Goal: Task Accomplishment & Management: Manage account settings

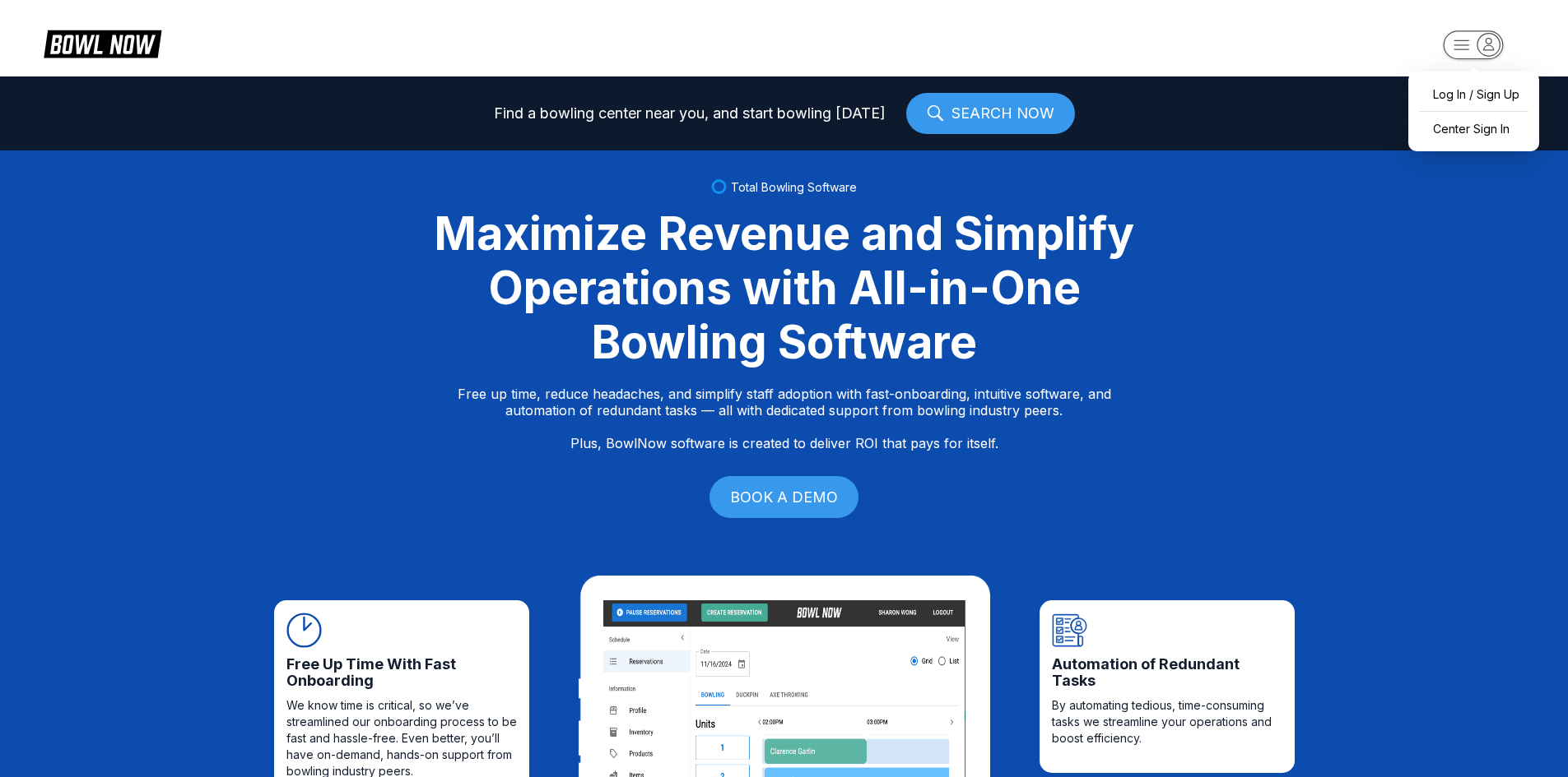
click at [1492, 31] on icon "button" at bounding box center [1473, 46] width 91 height 33
click at [1459, 99] on div "Log In / Sign Up" at bounding box center [1473, 94] width 115 height 29
select select "**"
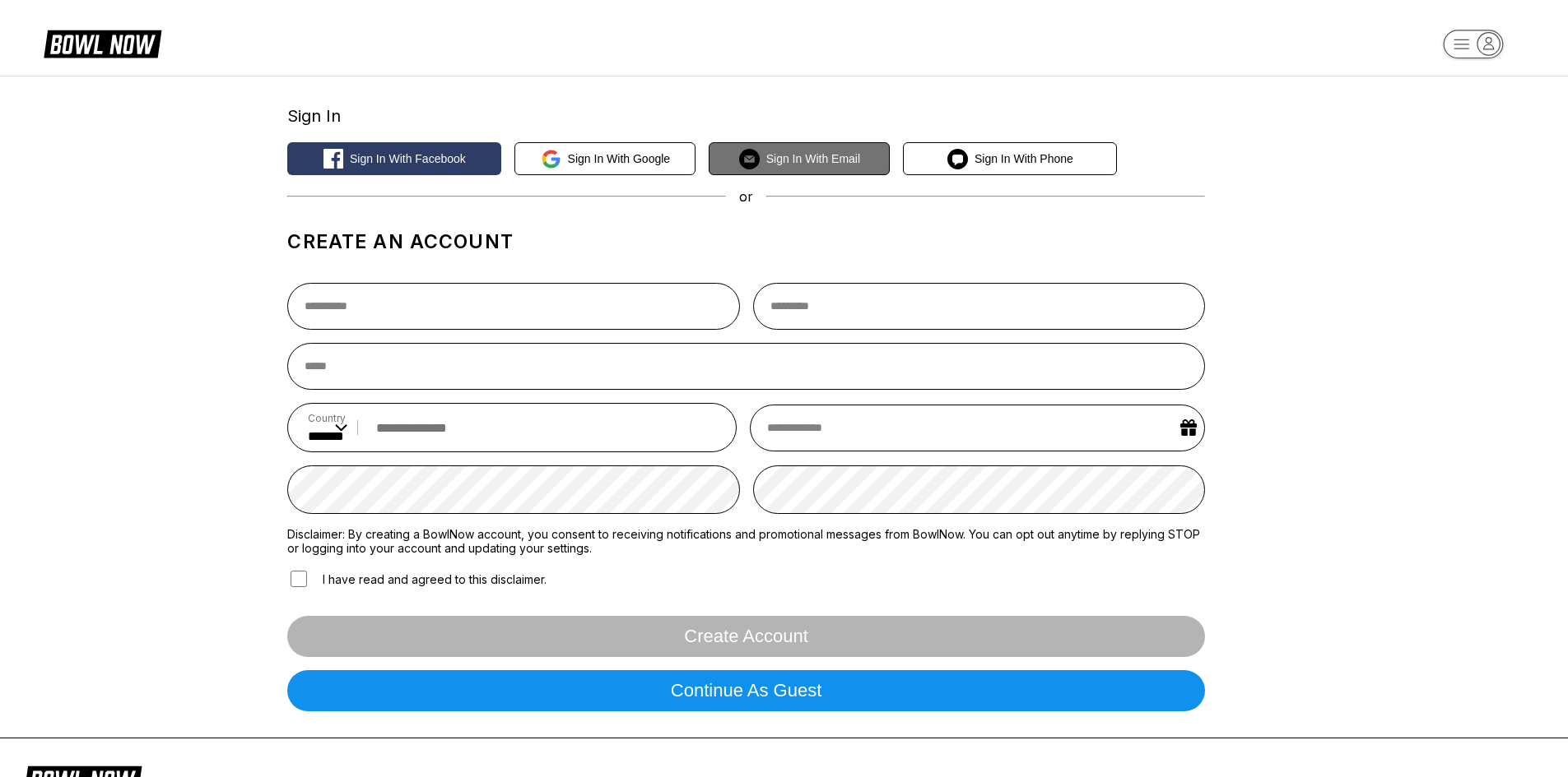
click at [803, 163] on span "Sign in with Email" at bounding box center [813, 159] width 94 height 13
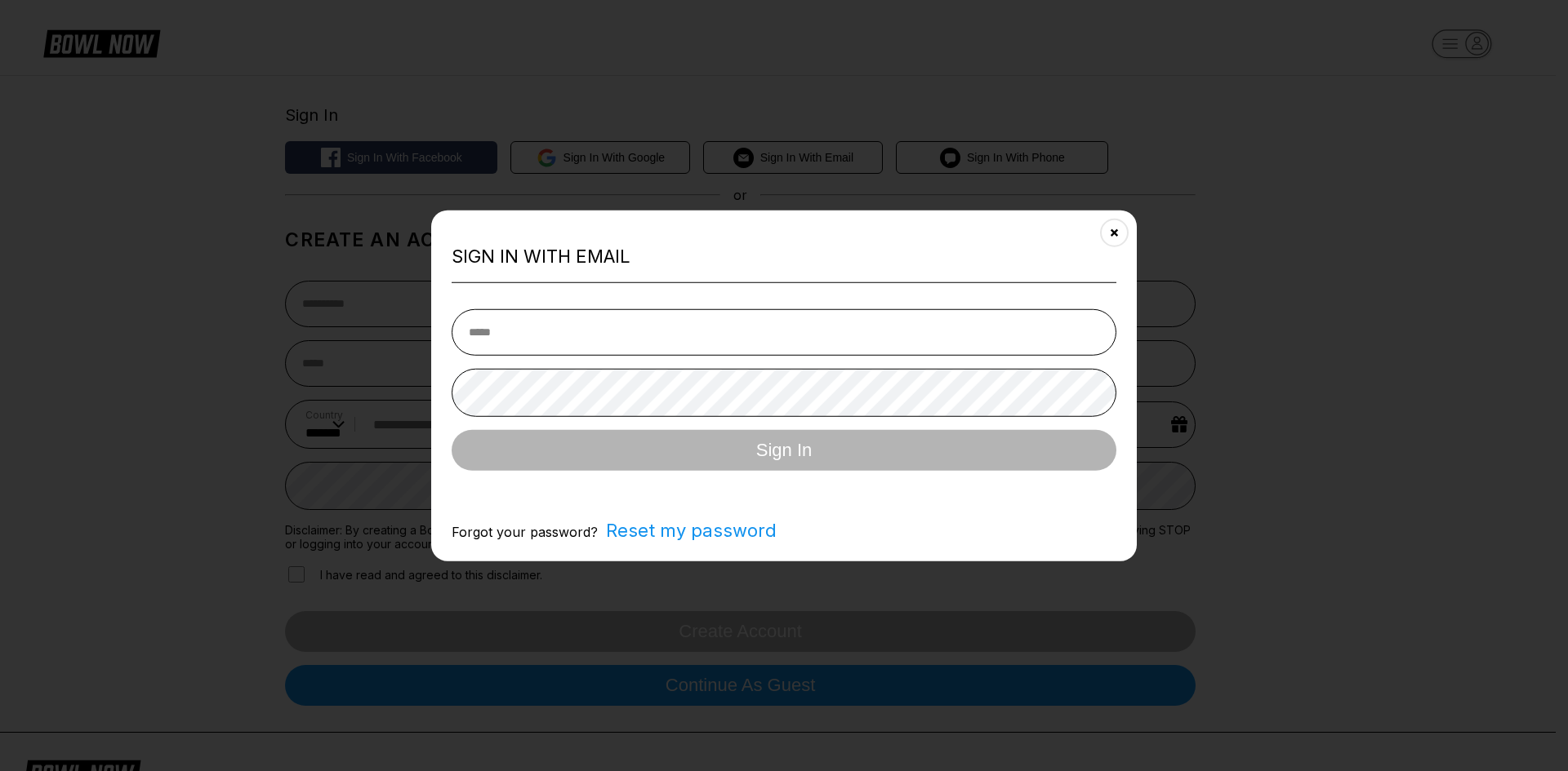
type input "**********"
click at [542, 332] on input "**********" at bounding box center [784, 332] width 665 height 46
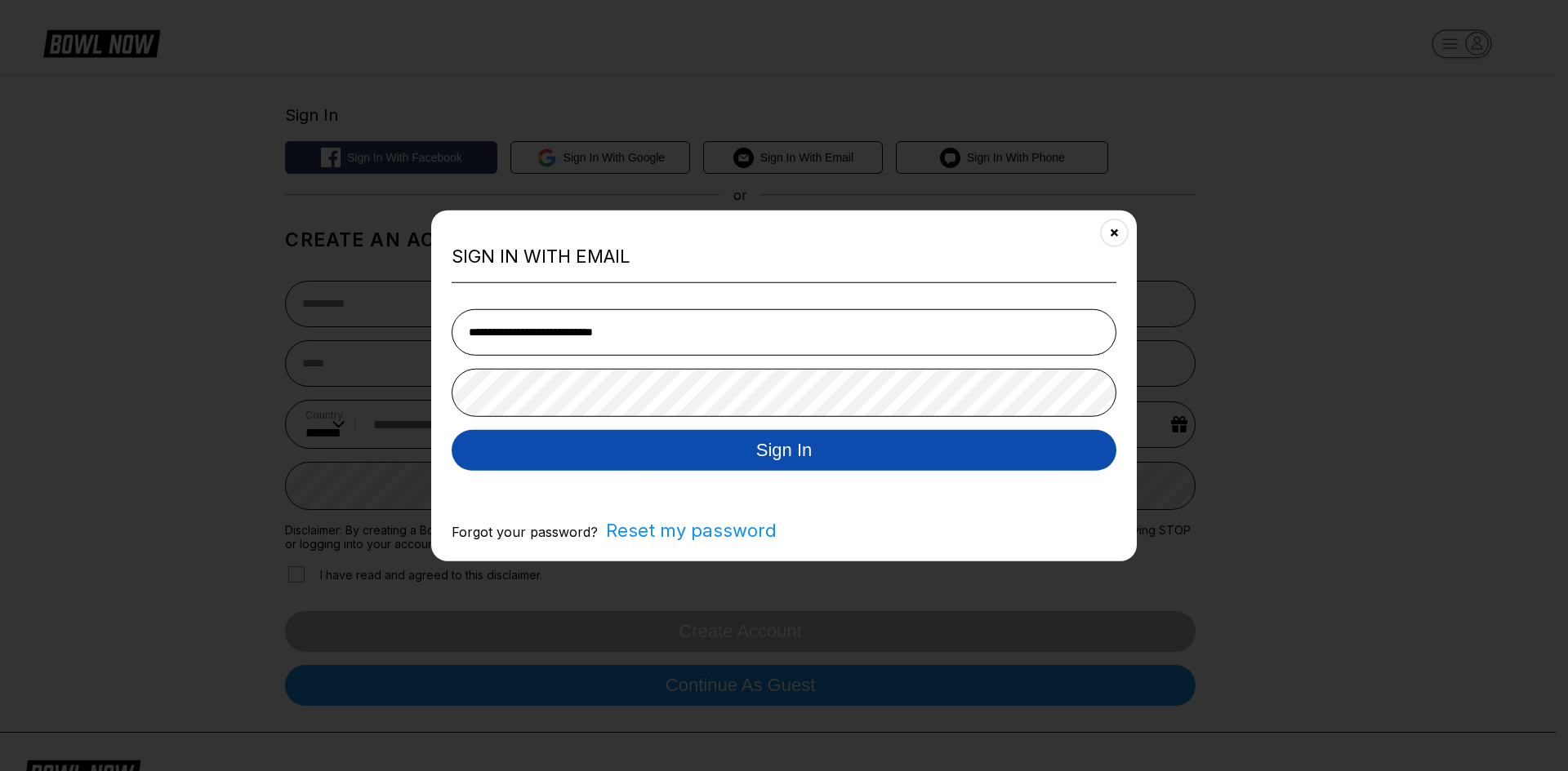
click at [611, 439] on button "Sign In" at bounding box center [784, 451] width 665 height 41
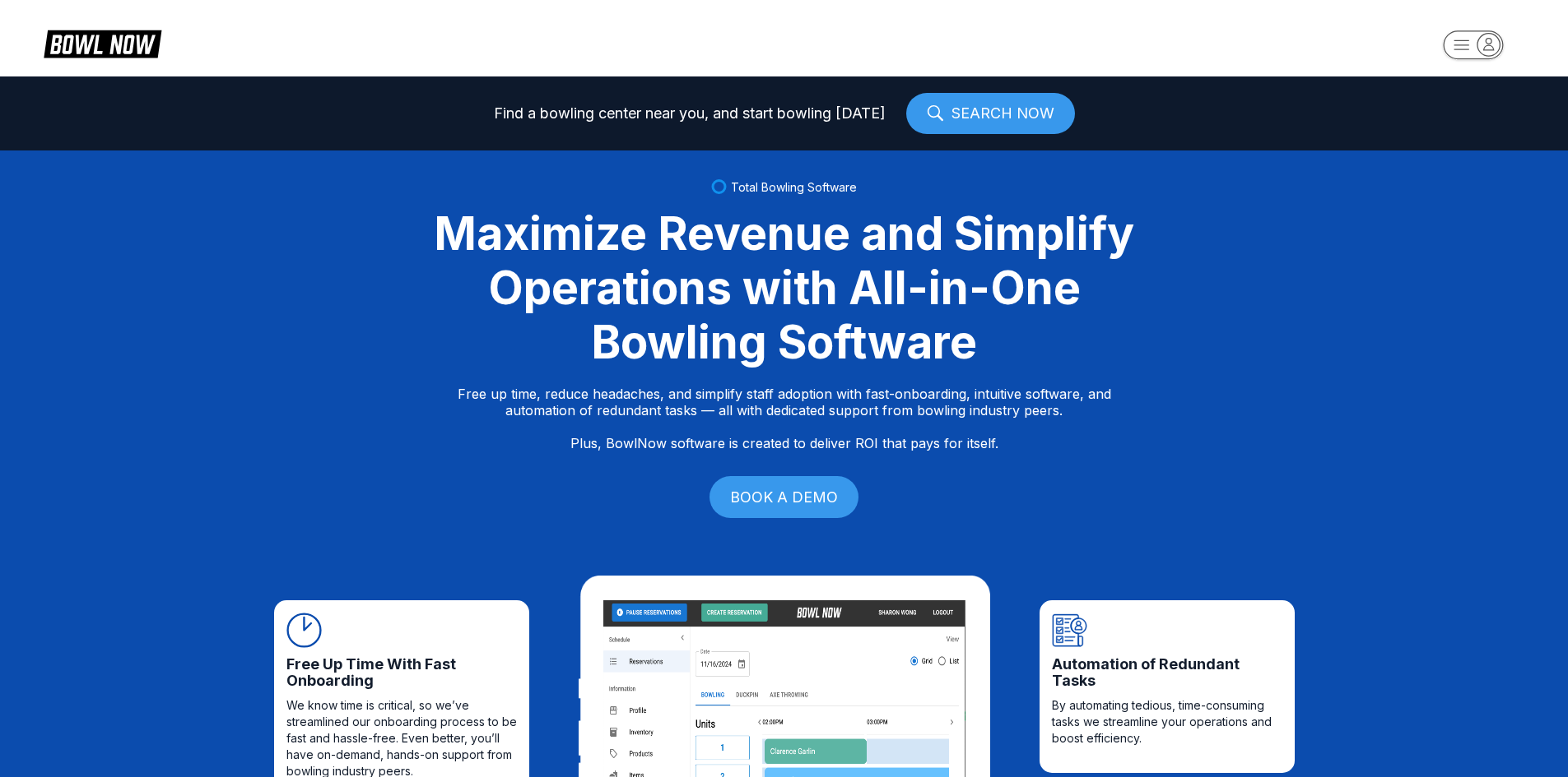
click at [1491, 47] on icon "button" at bounding box center [1489, 44] width 22 height 22
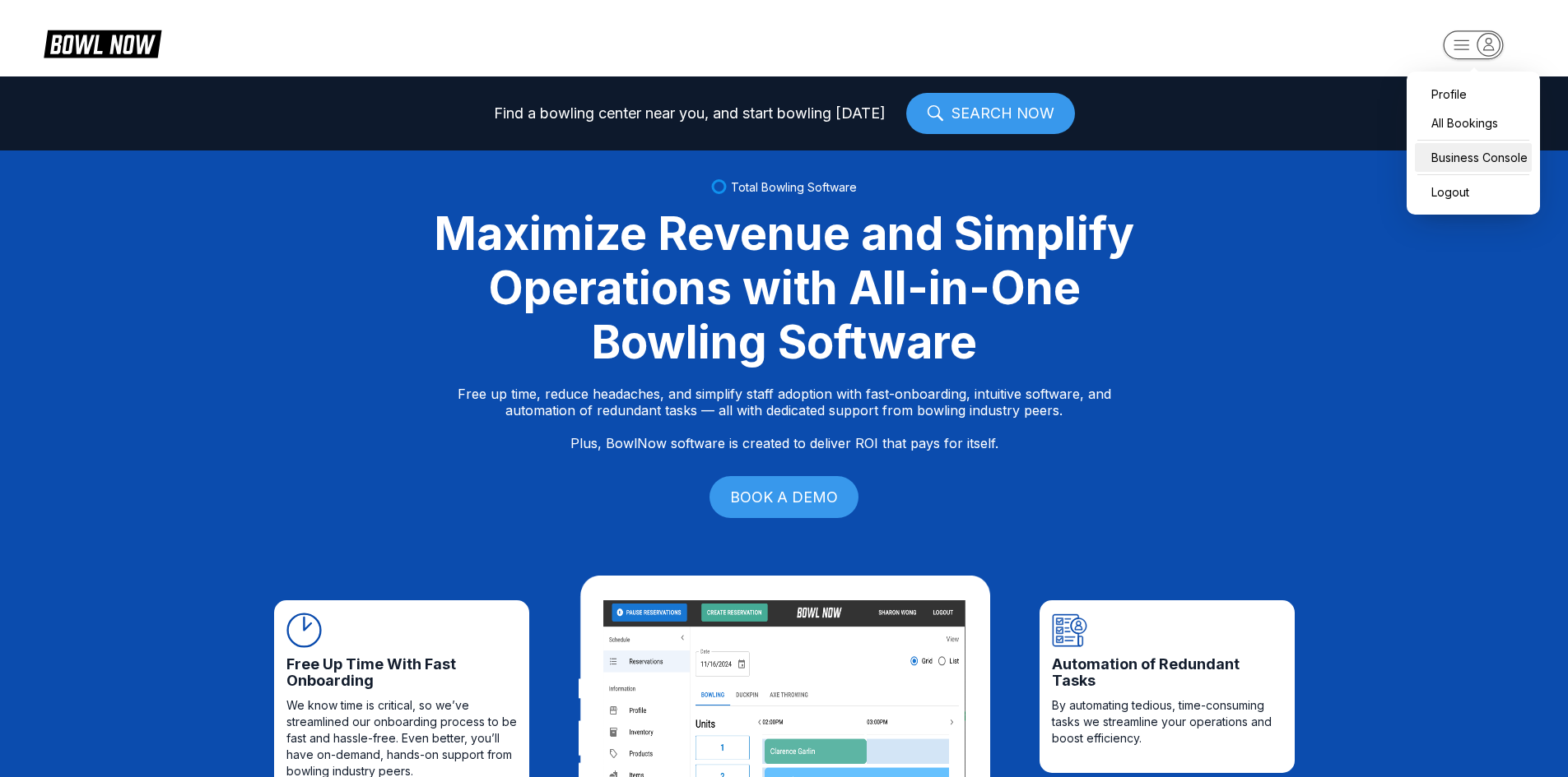
click at [1443, 159] on div "Business Console" at bounding box center [1473, 157] width 117 height 29
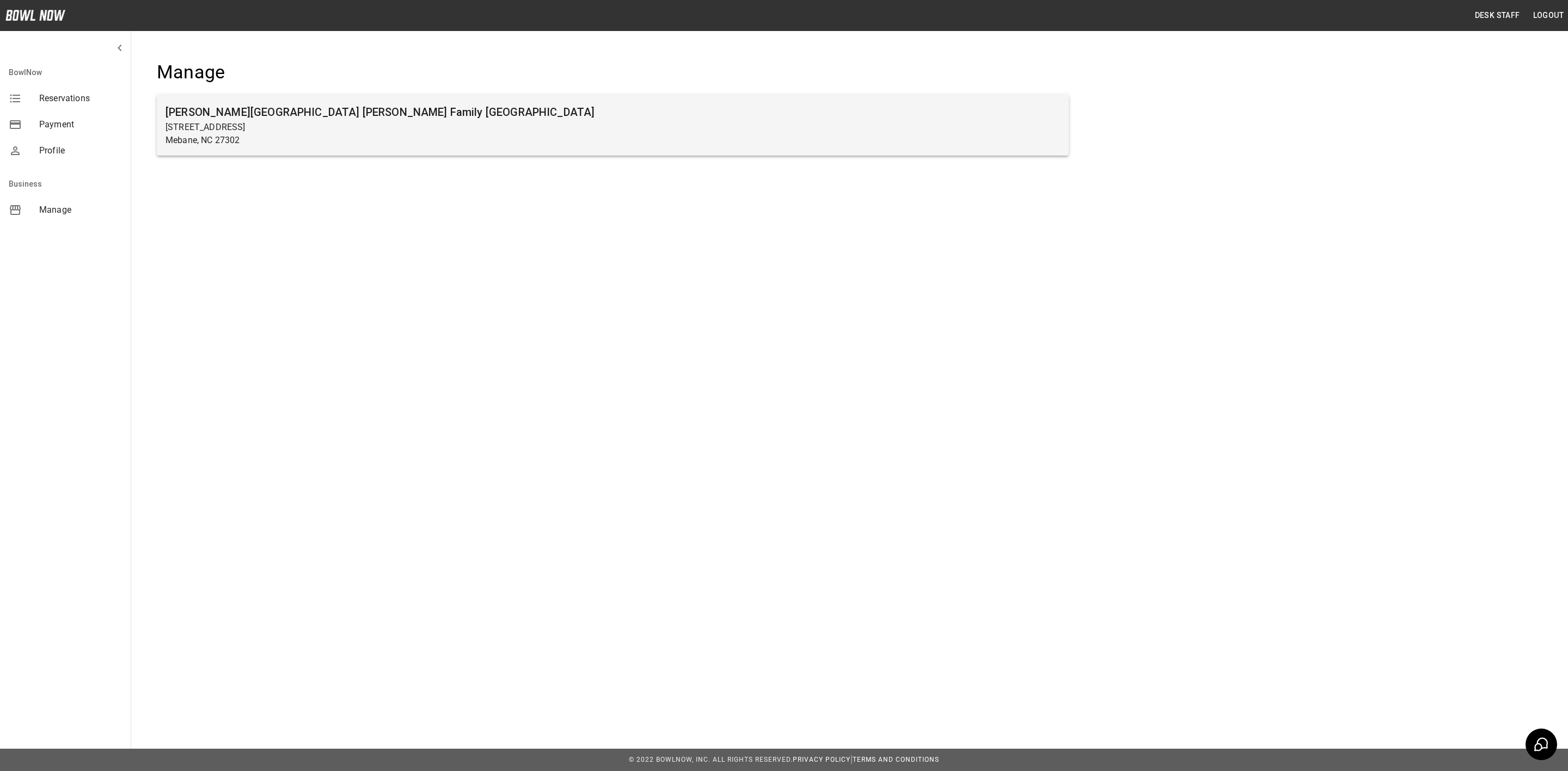
click at [358, 99] on div "[PERSON_NAME][GEOGRAPHIC_DATA] [PERSON_NAME] Family [GEOGRAPHIC_DATA] [STREET_A…" at bounding box center [613, 125] width 912 height 61
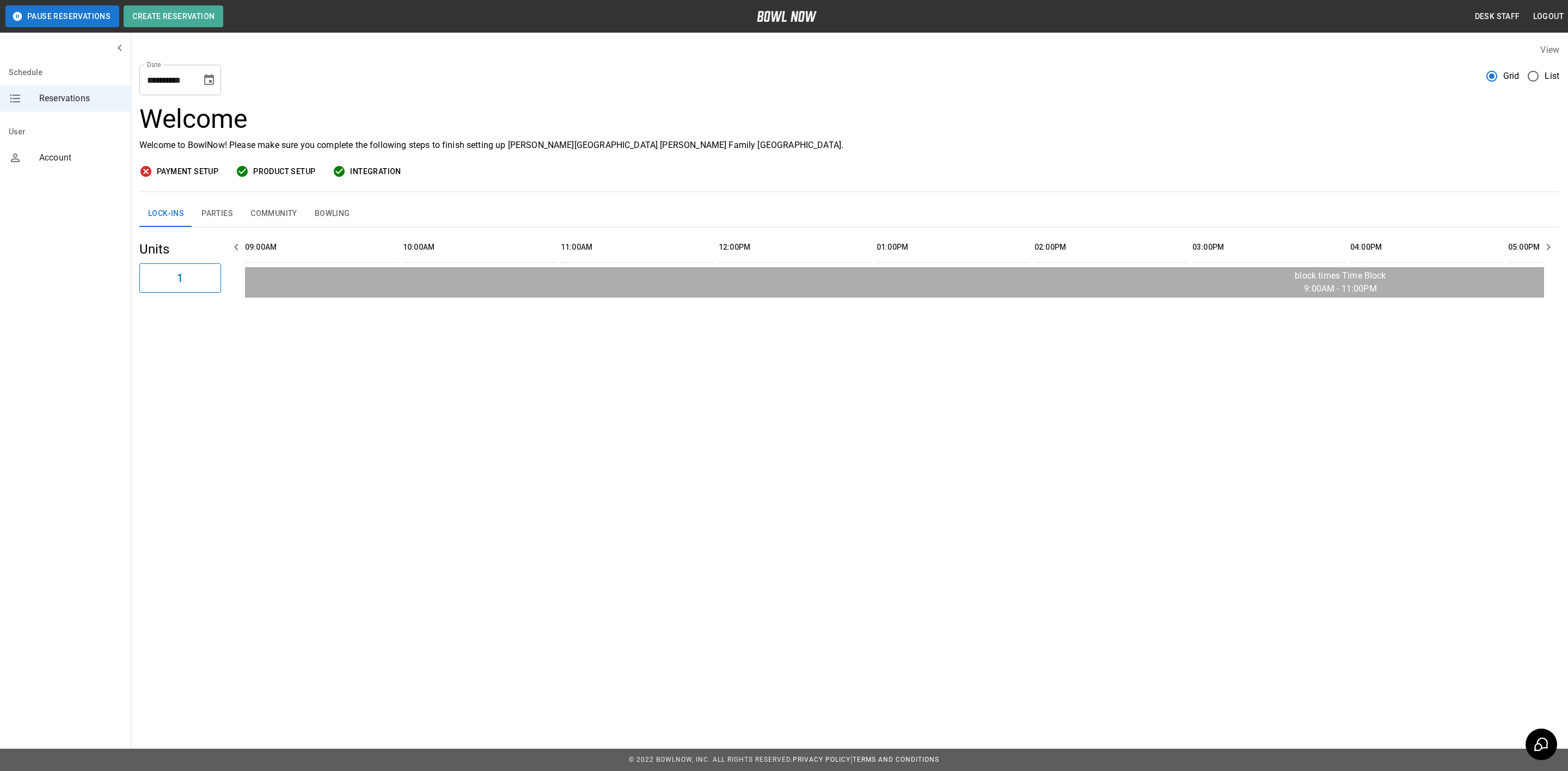
scroll to position [0, 1383]
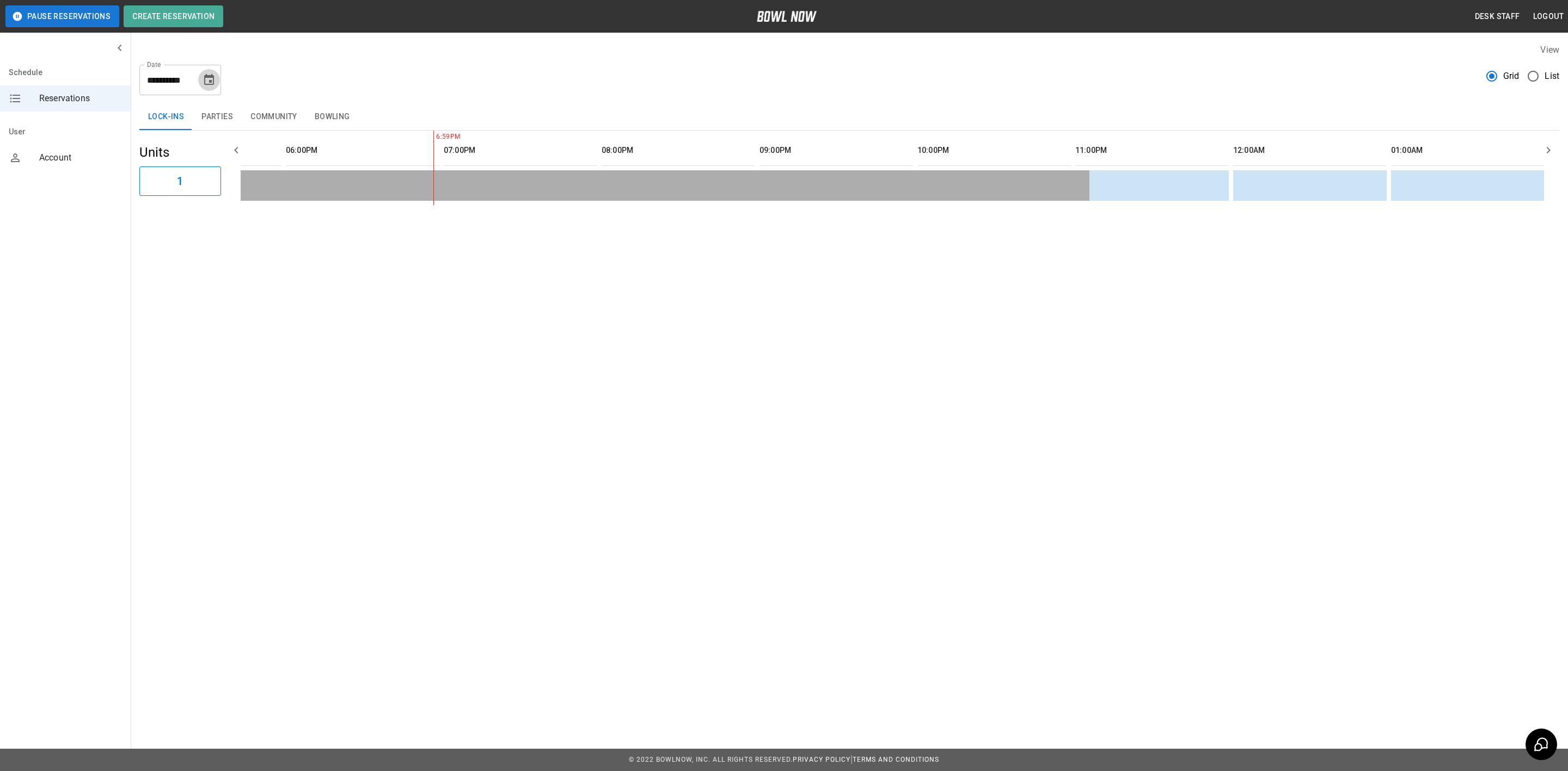
click at [203, 79] on icon "Choose date, selected date is Aug 21, 2025" at bounding box center [209, 80] width 13 height 13
click at [99, 243] on button "24" at bounding box center [101, 241] width 20 height 20
type input "**********"
click at [205, 116] on button "Parties" at bounding box center [217, 117] width 49 height 26
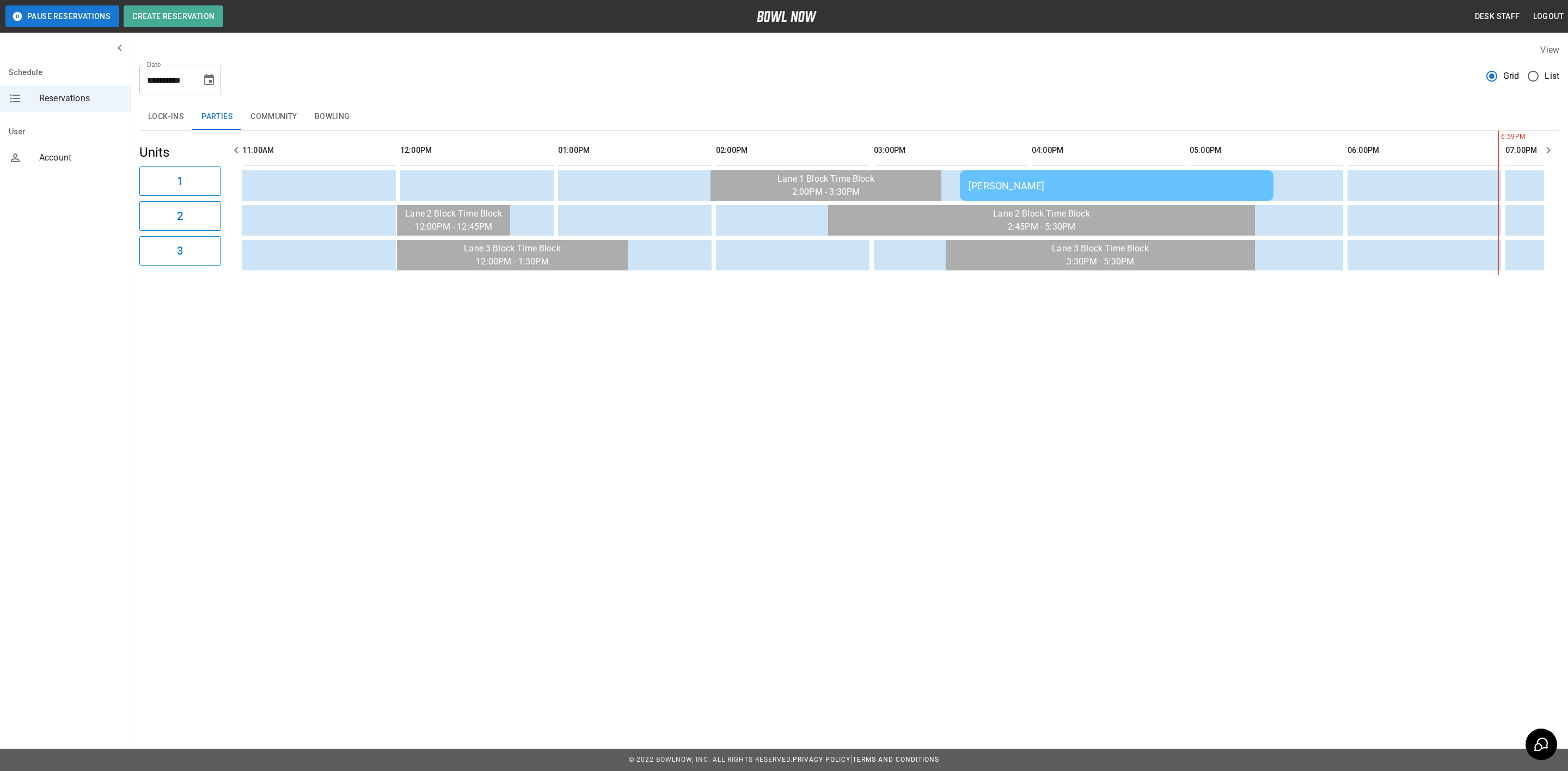
scroll to position [0, 267]
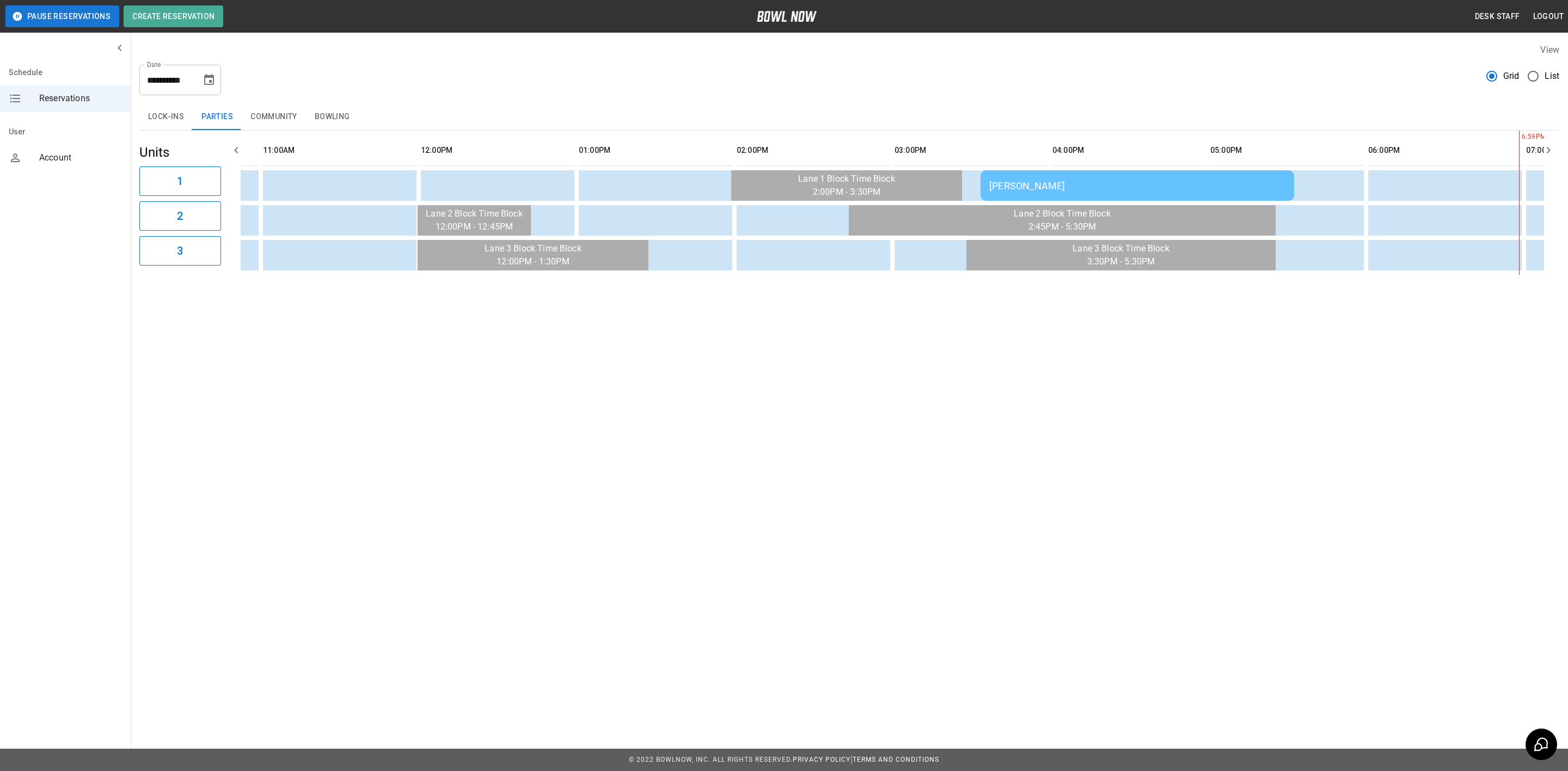
click at [1012, 191] on div "[PERSON_NAME]" at bounding box center [1138, 186] width 296 height 12
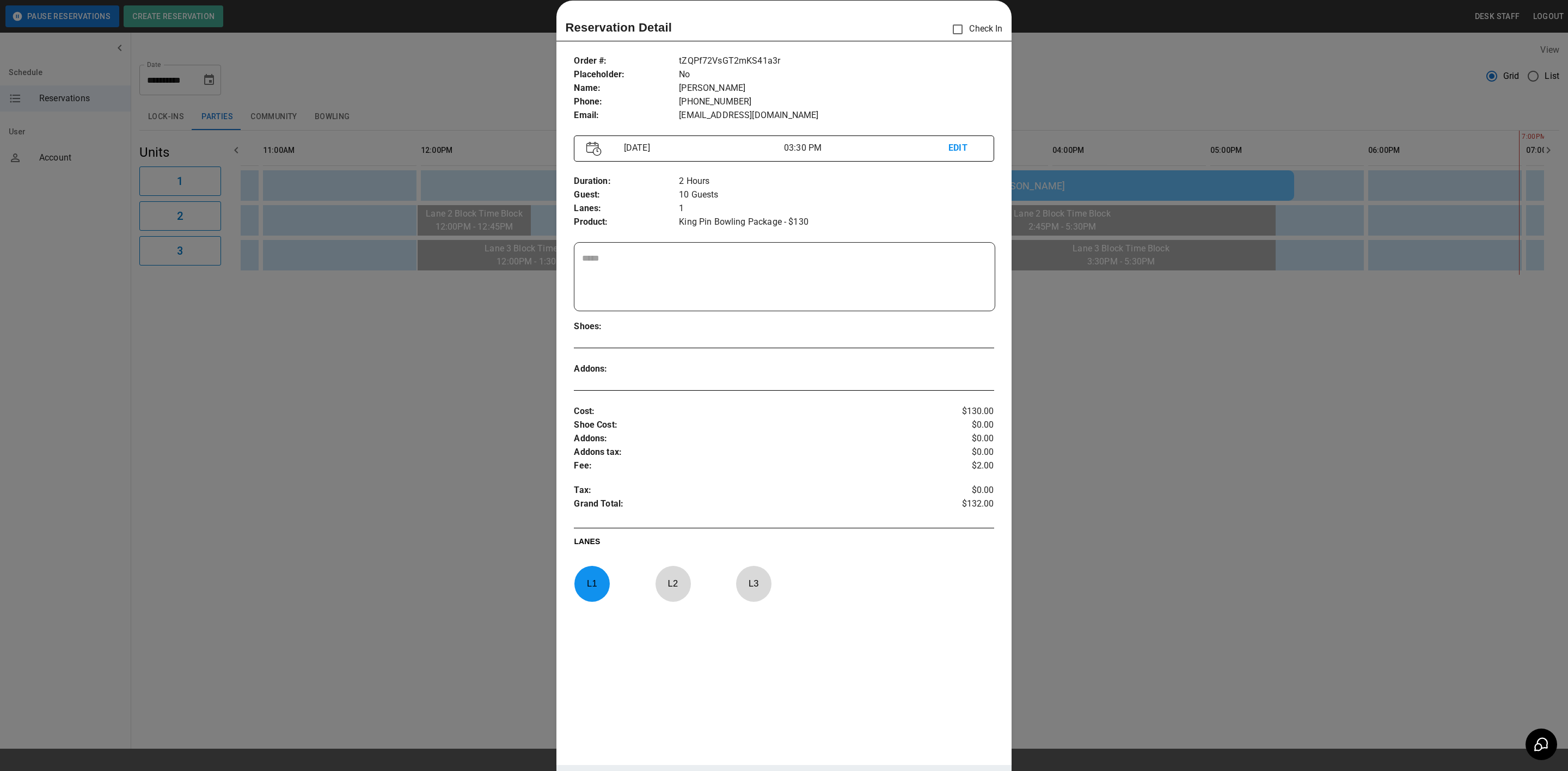
click at [1188, 319] on div at bounding box center [784, 385] width 1568 height 771
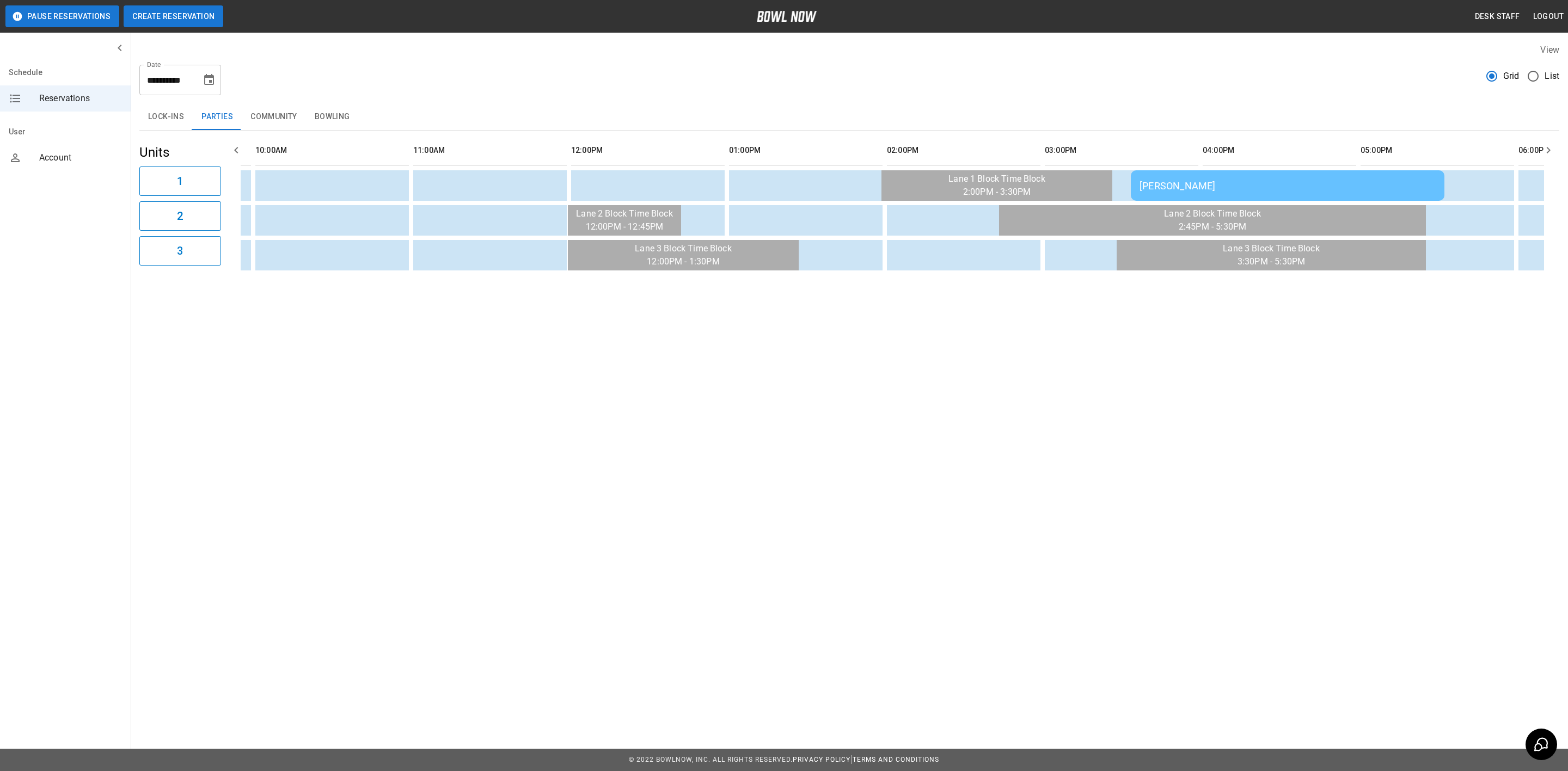
click at [191, 22] on button "Create Reservation" at bounding box center [173, 16] width 99 height 22
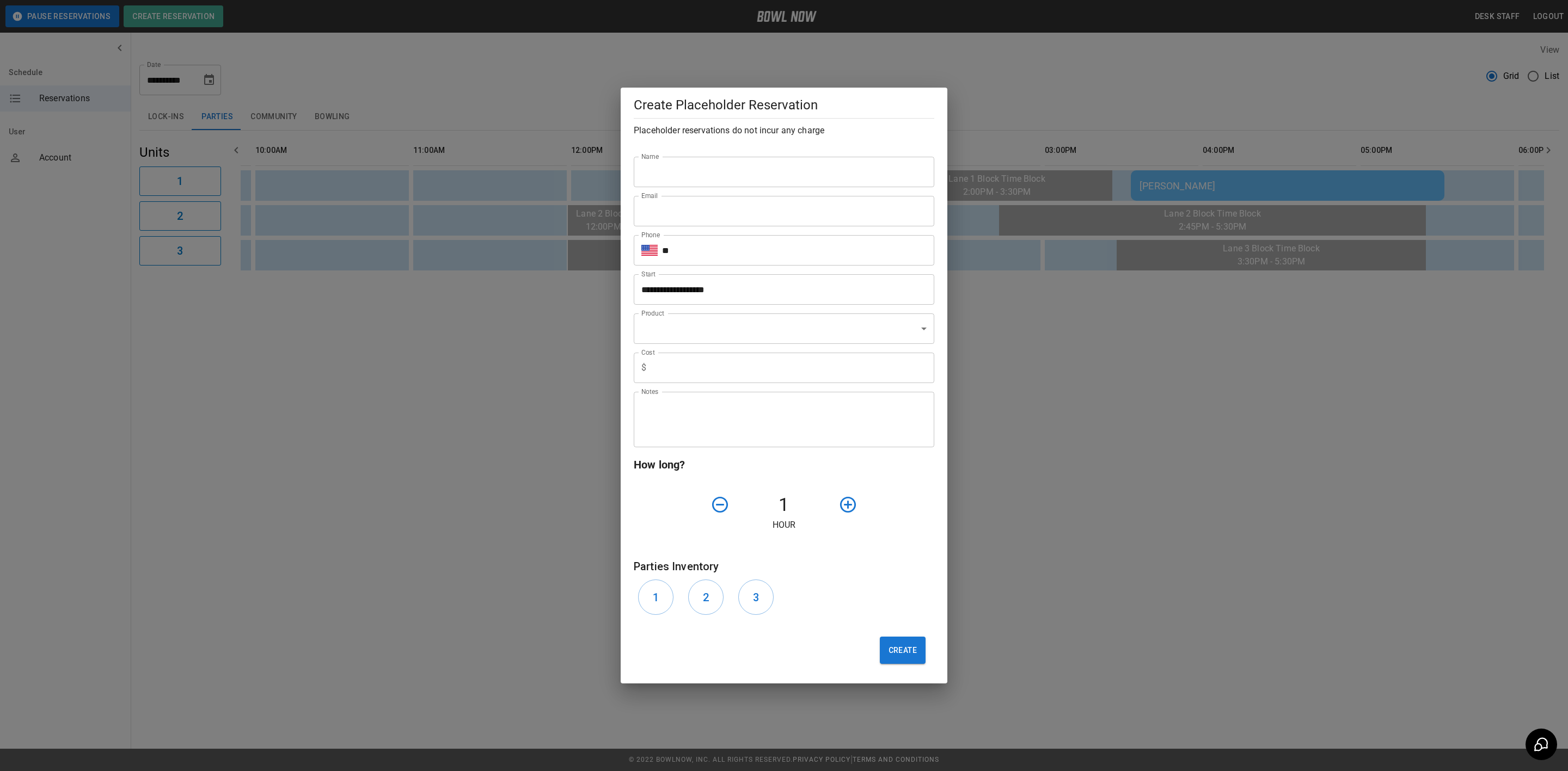
click at [724, 290] on input "**********" at bounding box center [780, 289] width 293 height 30
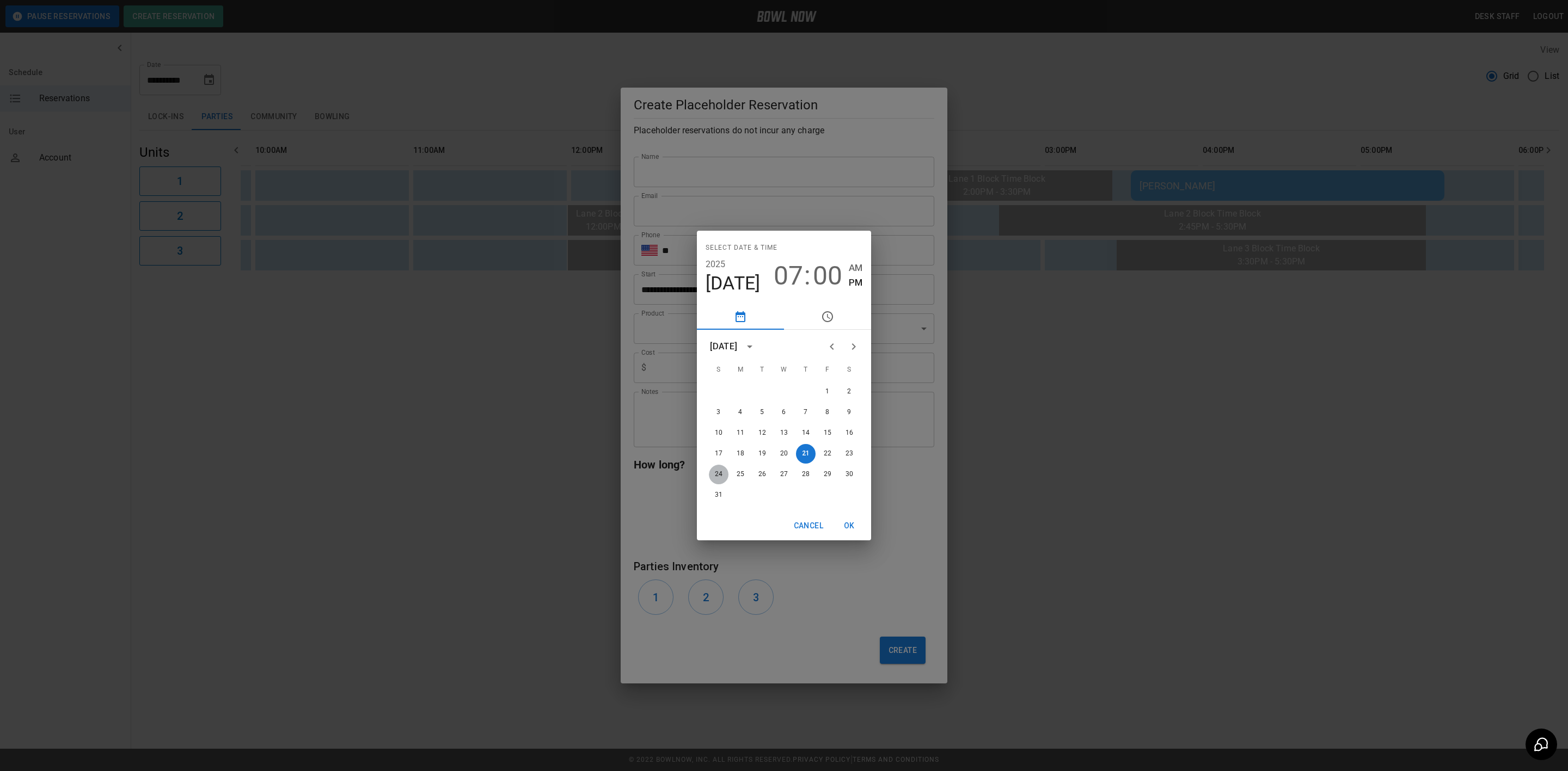
click at [716, 478] on button "24" at bounding box center [719, 475] width 20 height 20
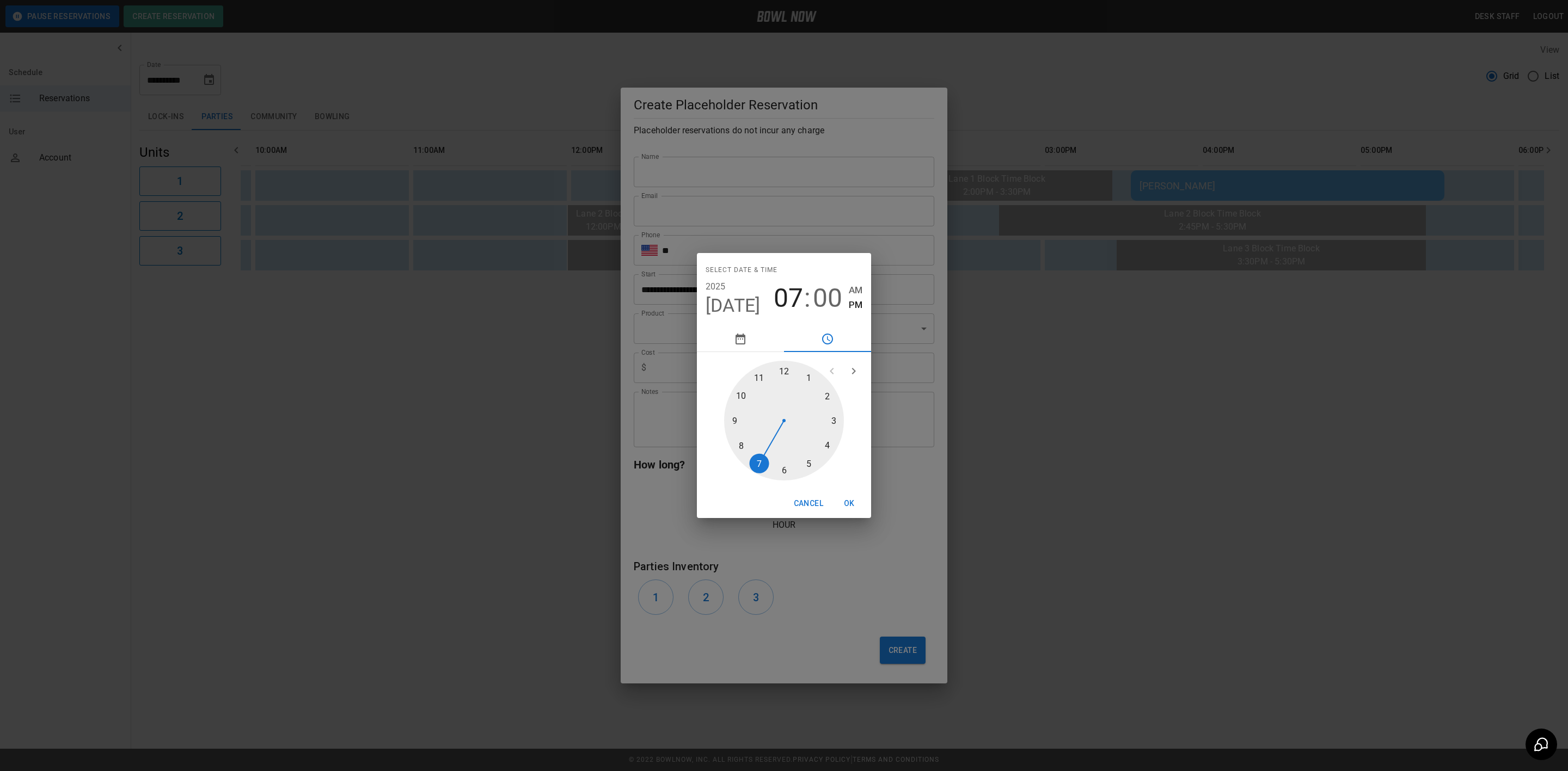
click at [804, 374] on div at bounding box center [784, 421] width 120 height 120
drag, startPoint x: 822, startPoint y: 299, endPoint x: 818, endPoint y: 315, distance: 16.5
click at [822, 299] on span "00" at bounding box center [828, 298] width 30 height 30
drag, startPoint x: 790, startPoint y: 471, endPoint x: 798, endPoint y: 459, distance: 14.4
click at [790, 471] on div at bounding box center [784, 421] width 120 height 120
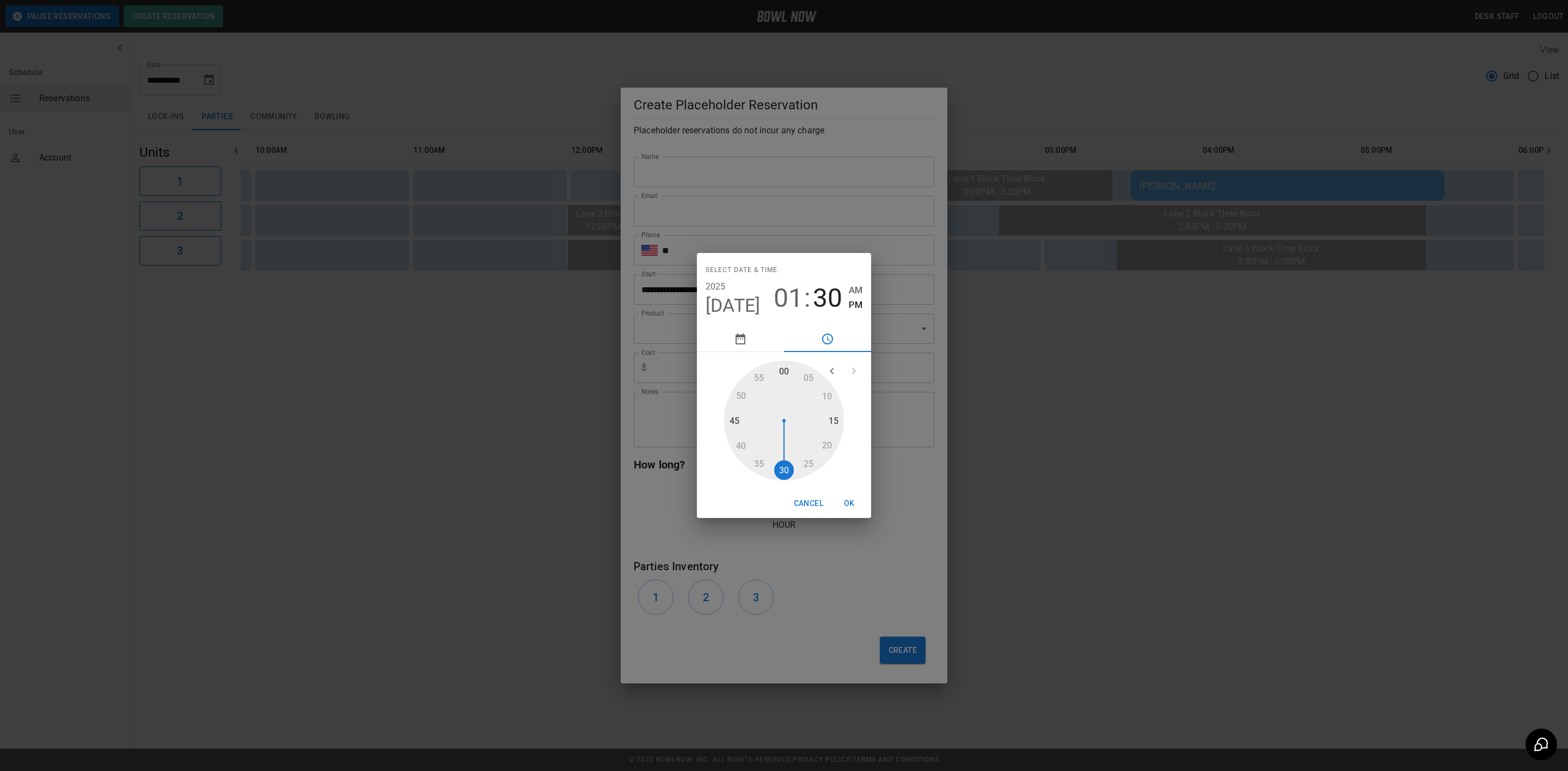
click at [815, 510] on button "Cancel" at bounding box center [809, 504] width 38 height 20
type input "**********"
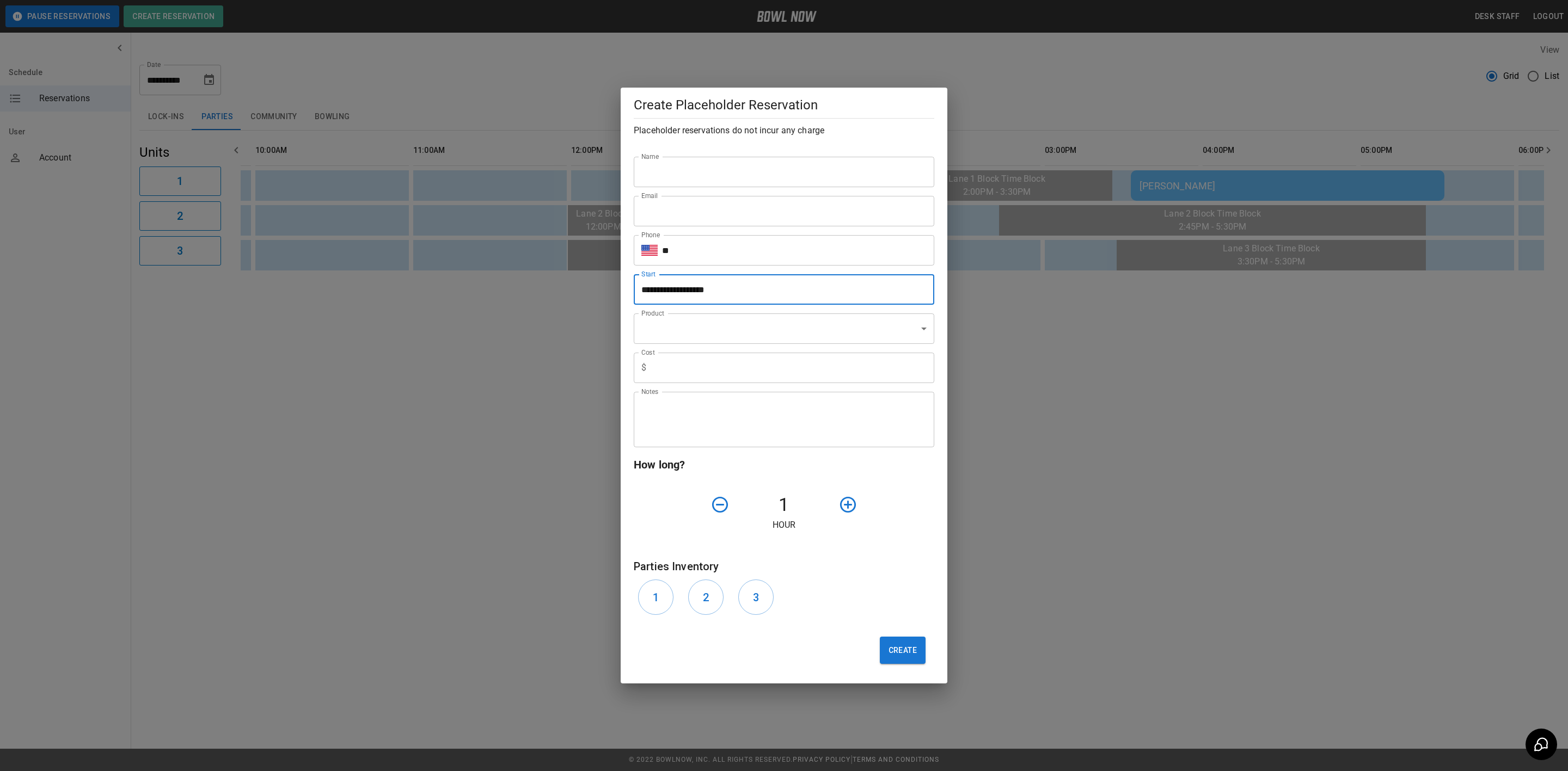
click at [1072, 577] on div "**********" at bounding box center [784, 385] width 1568 height 771
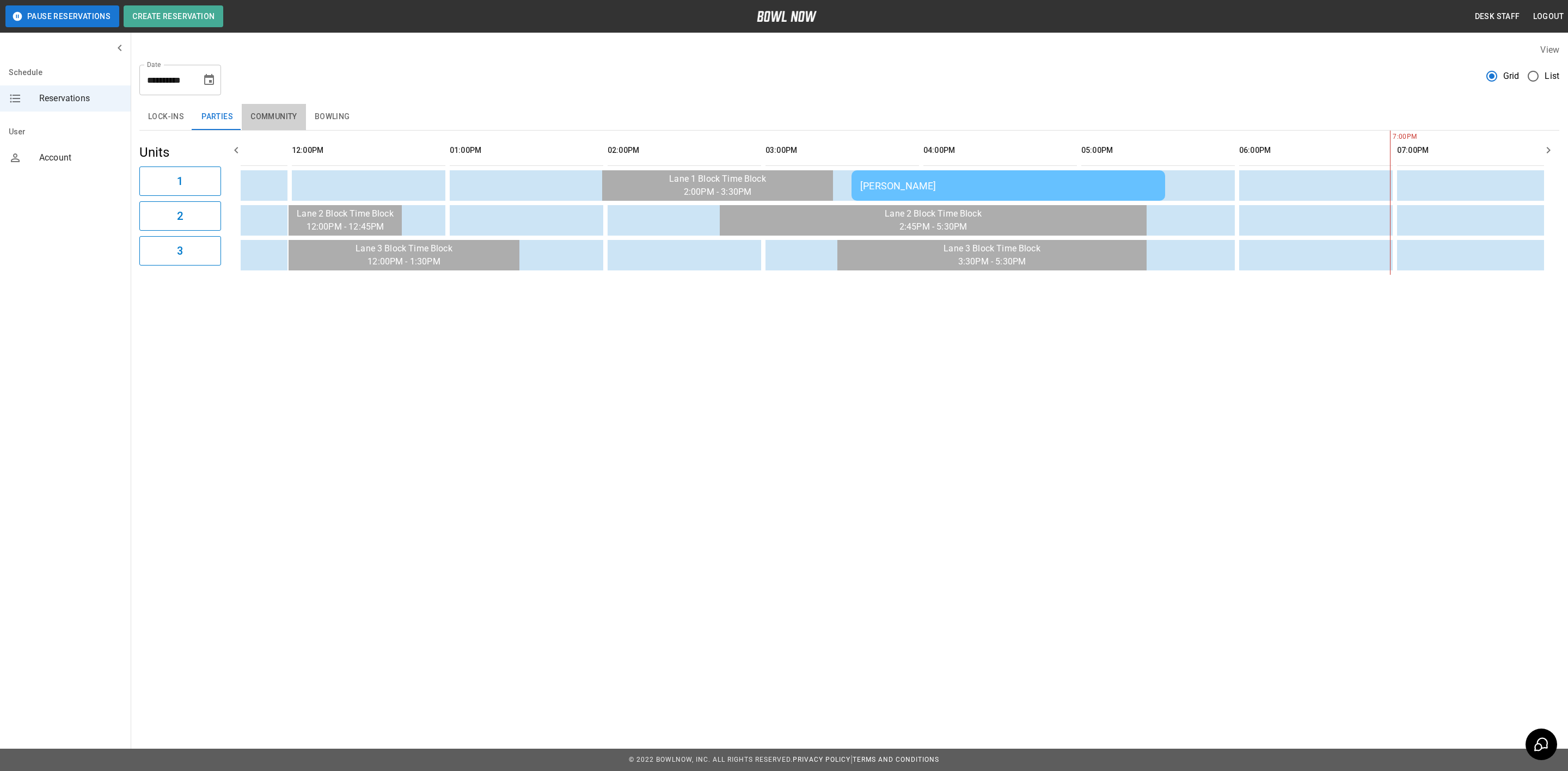
click at [283, 117] on button "Community" at bounding box center [274, 117] width 64 height 26
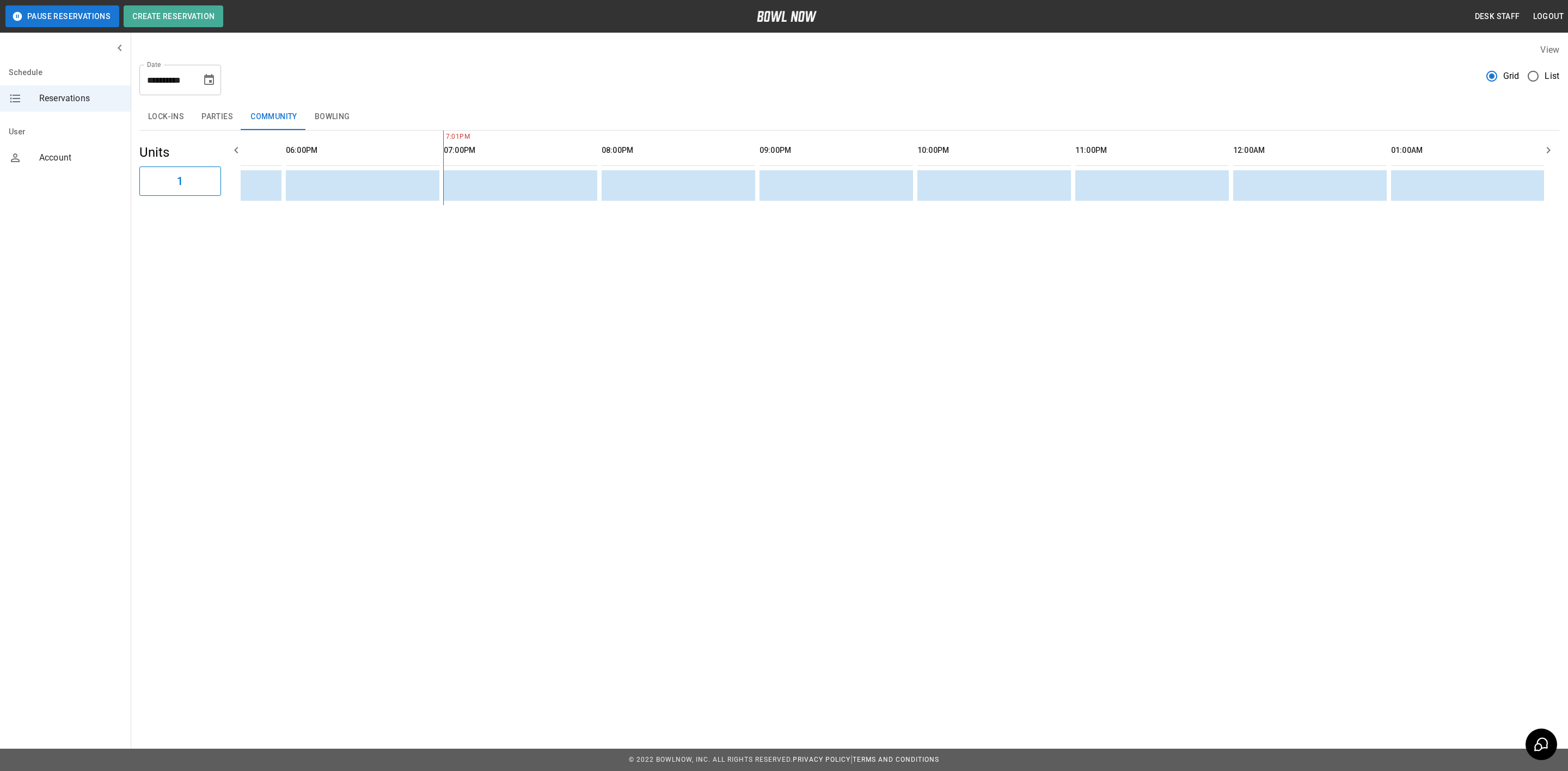
click at [229, 117] on button "Parties" at bounding box center [217, 117] width 49 height 26
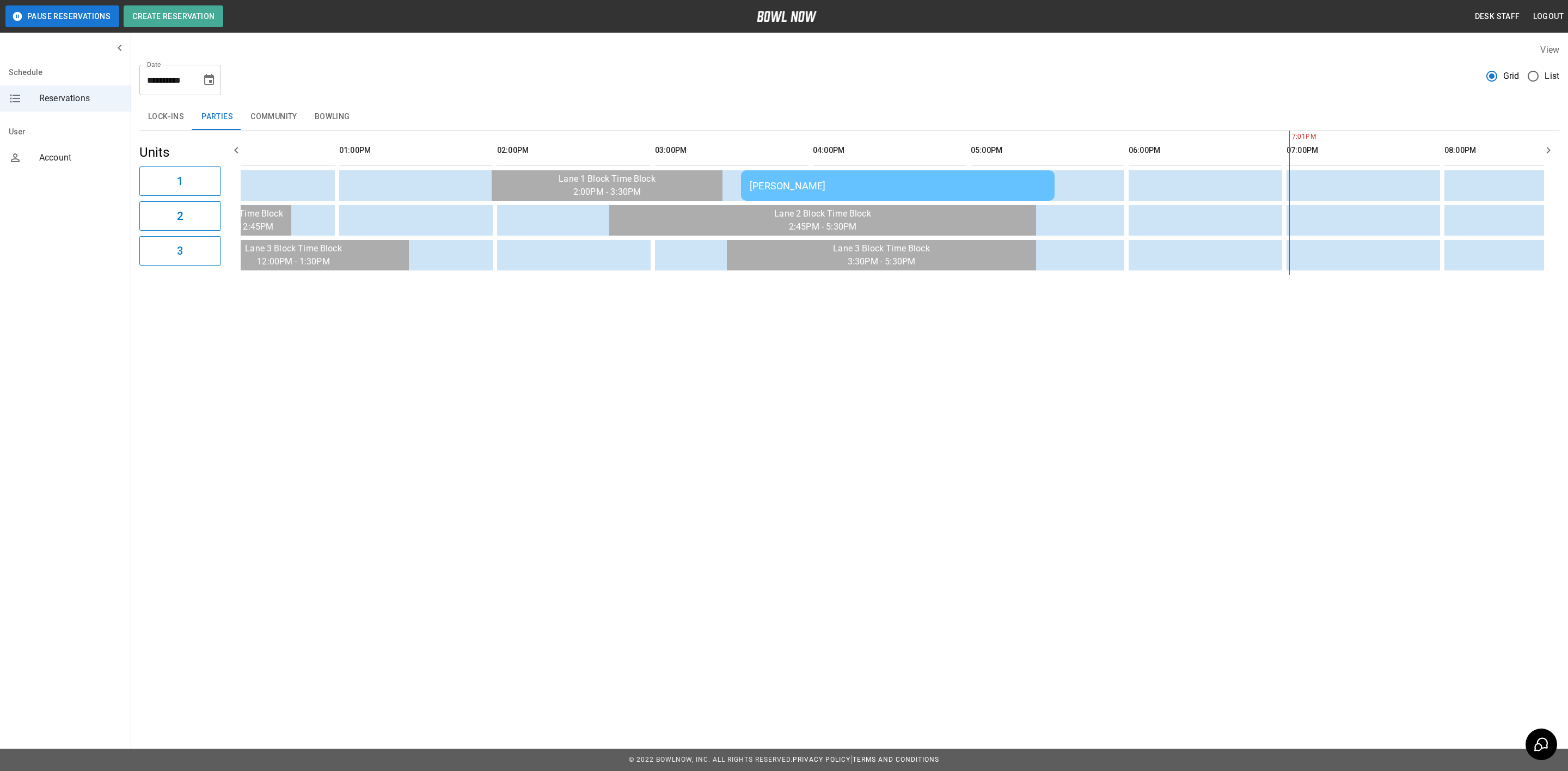
click at [791, 186] on div "[PERSON_NAME]" at bounding box center [898, 186] width 296 height 12
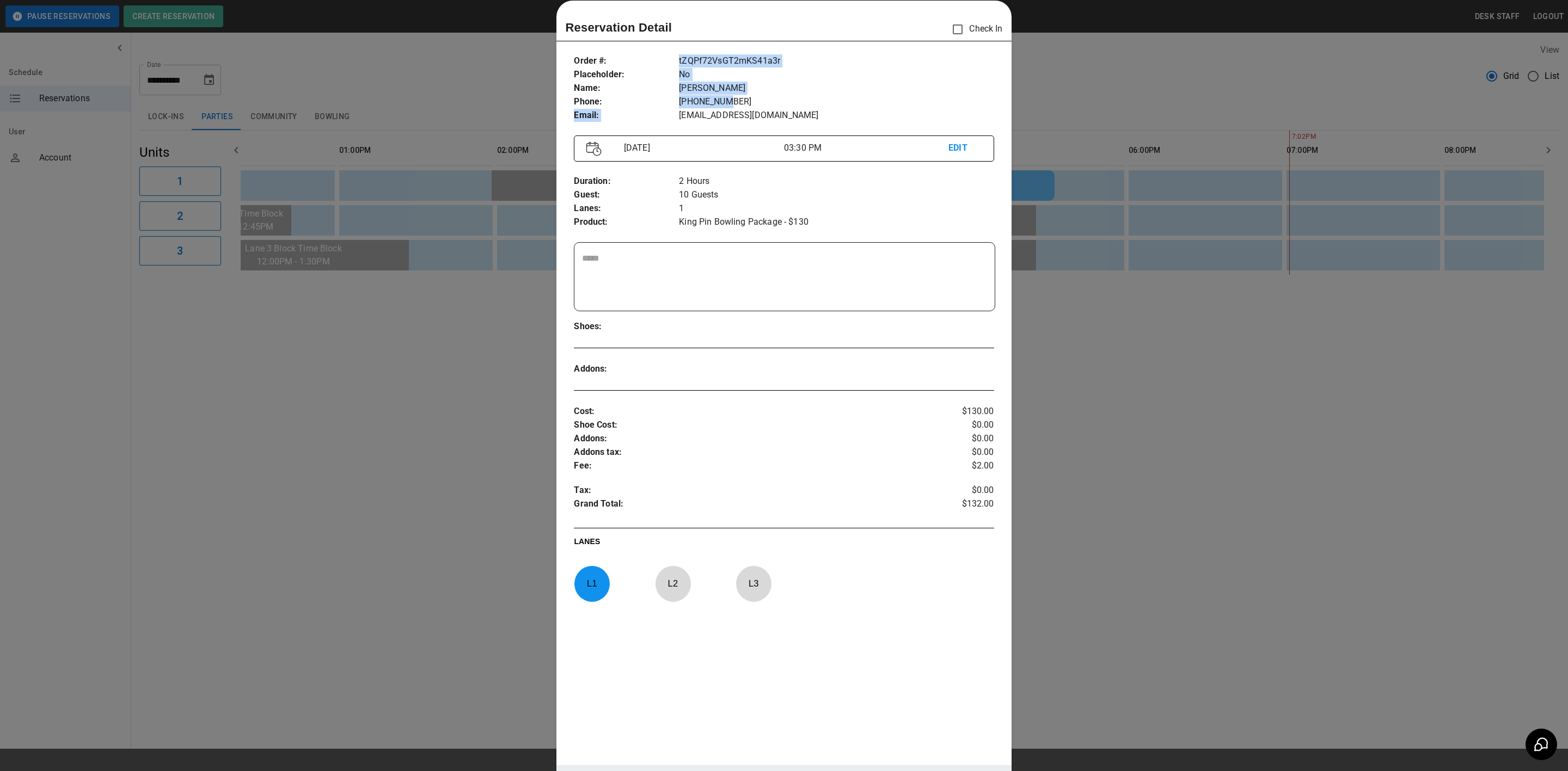
drag, startPoint x: 667, startPoint y: 95, endPoint x: 726, endPoint y: 103, distance: 59.5
click at [726, 103] on div "Order # : Placeholder : Name : Phone : Email : tZQPf72VsGT2mKS41a3r No [PERSON_…" at bounding box center [784, 88] width 420 height 85
click at [734, 105] on p "[PHONE_NUMBER]" at bounding box center [837, 102] width 315 height 14
click at [852, 101] on p "[PHONE_NUMBER]" at bounding box center [837, 102] width 315 height 14
drag, startPoint x: 467, startPoint y: 103, endPoint x: 476, endPoint y: 101, distance: 9.2
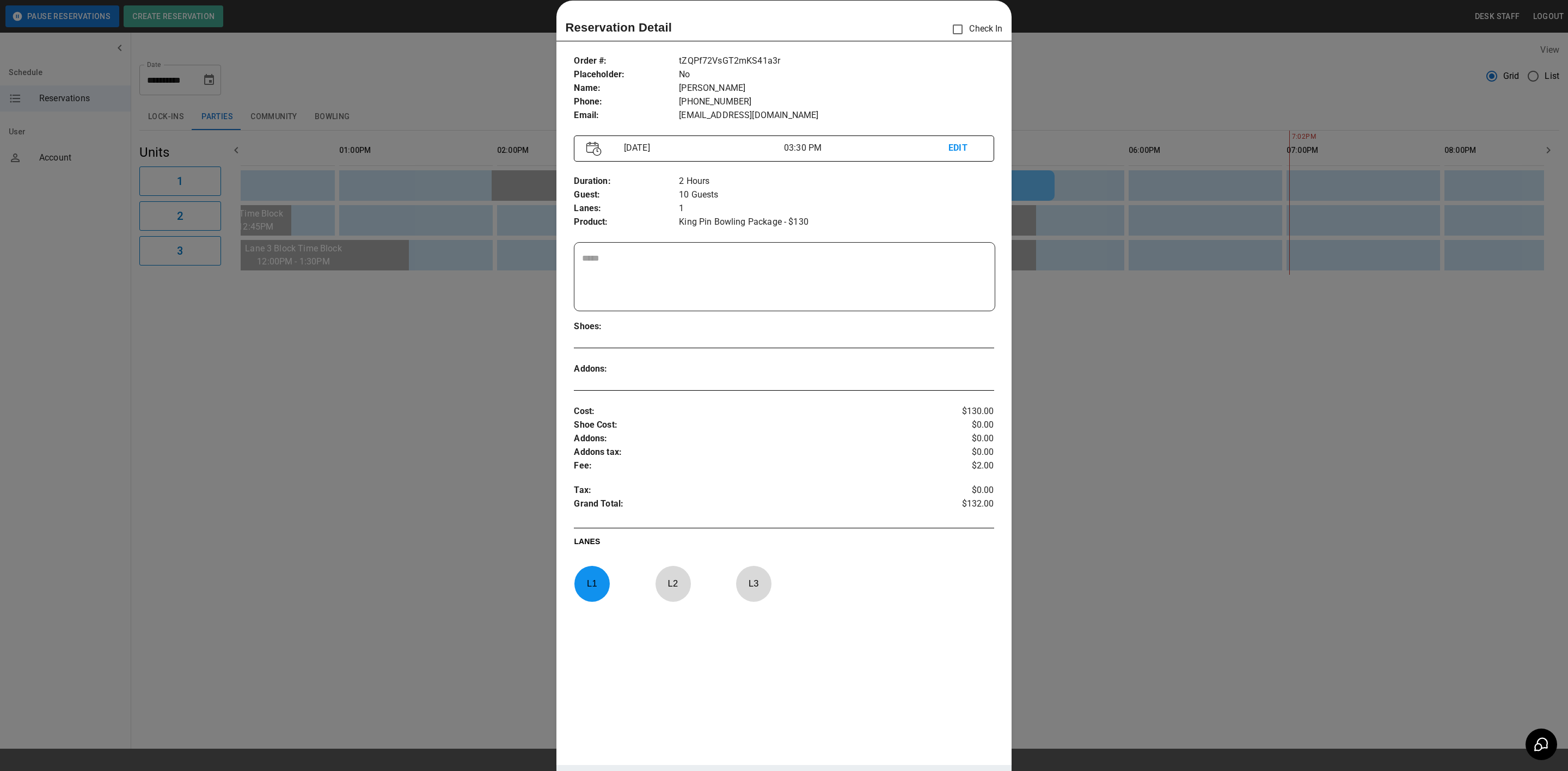
click at [472, 101] on div at bounding box center [784, 385] width 1568 height 771
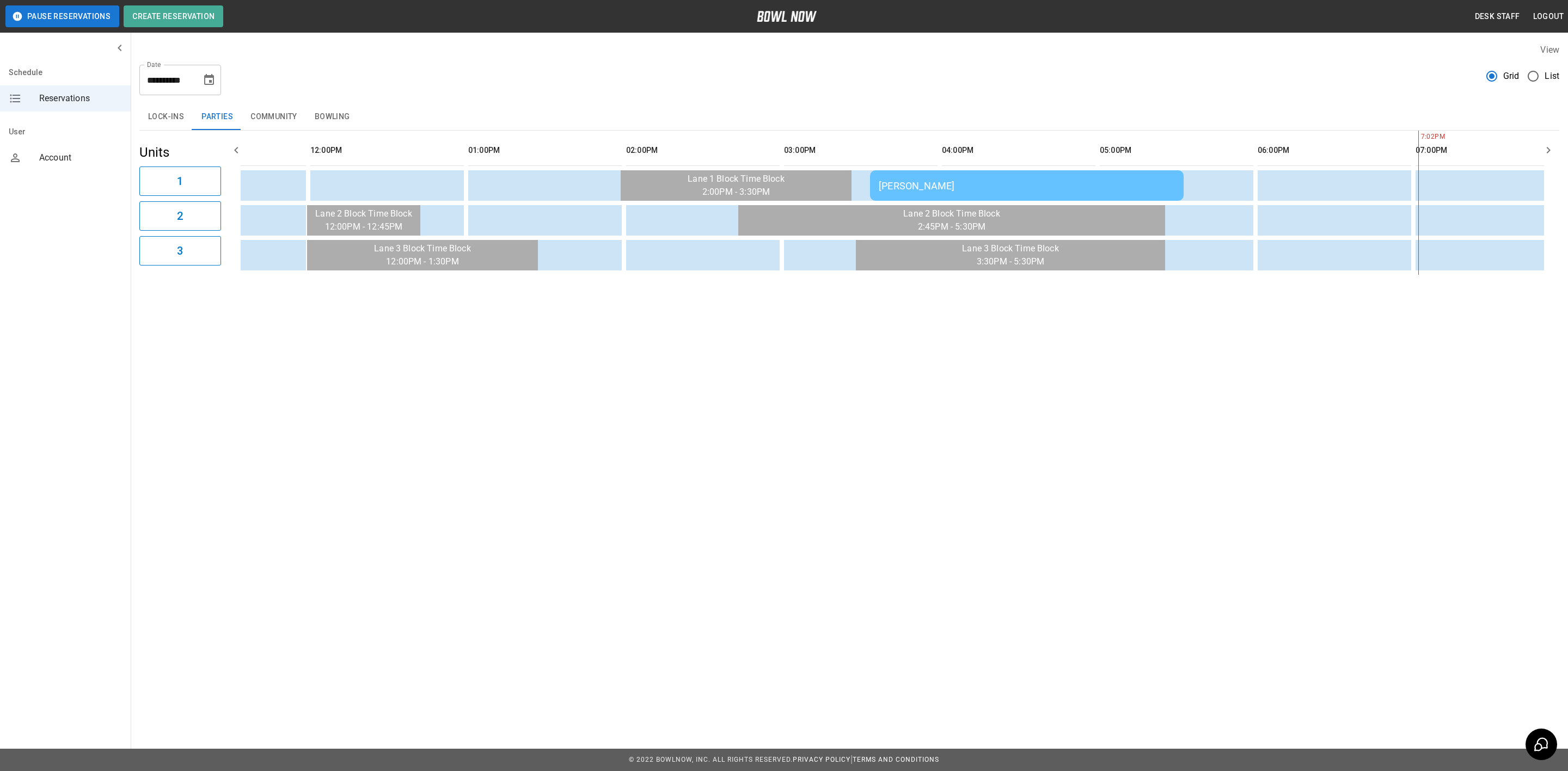
scroll to position [0, 405]
click at [325, 118] on button "Bowling" at bounding box center [333, 117] width 53 height 26
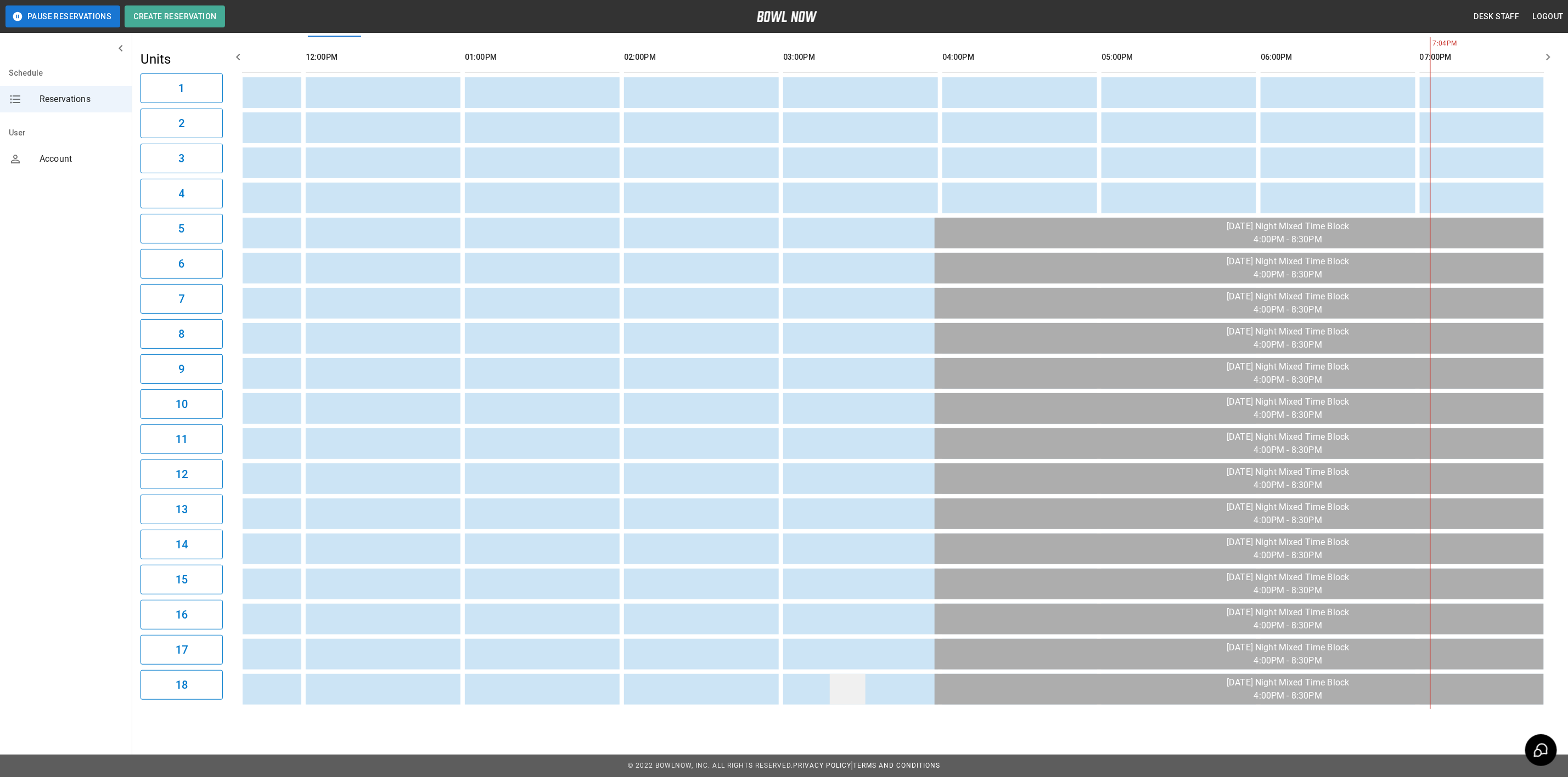
scroll to position [0, 447]
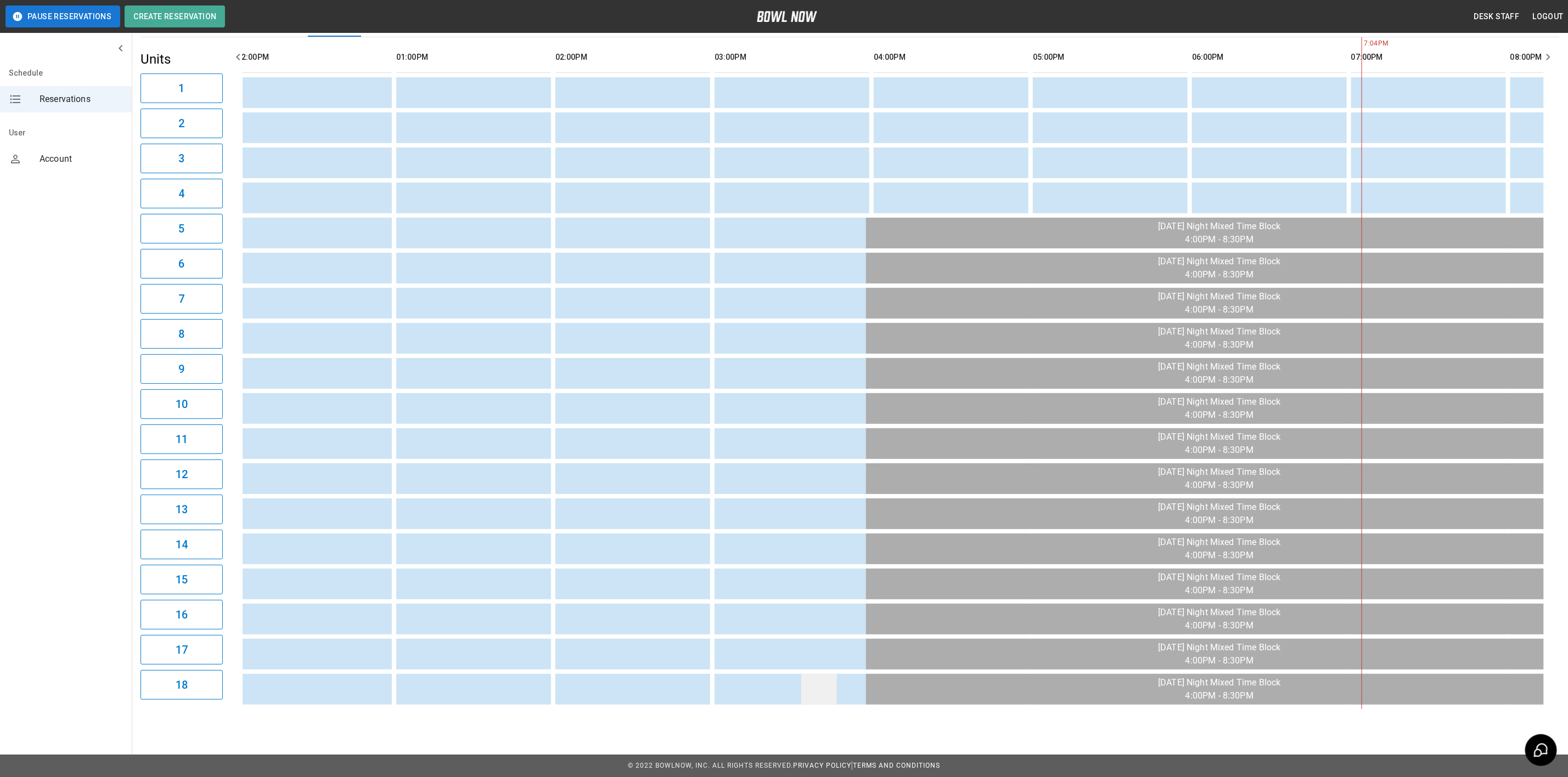
drag, startPoint x: 733, startPoint y: 697, endPoint x: 802, endPoint y: 666, distance: 75.6
click at [797, 692] on table "sticky table" at bounding box center [1120, 373] width 2729 height 672
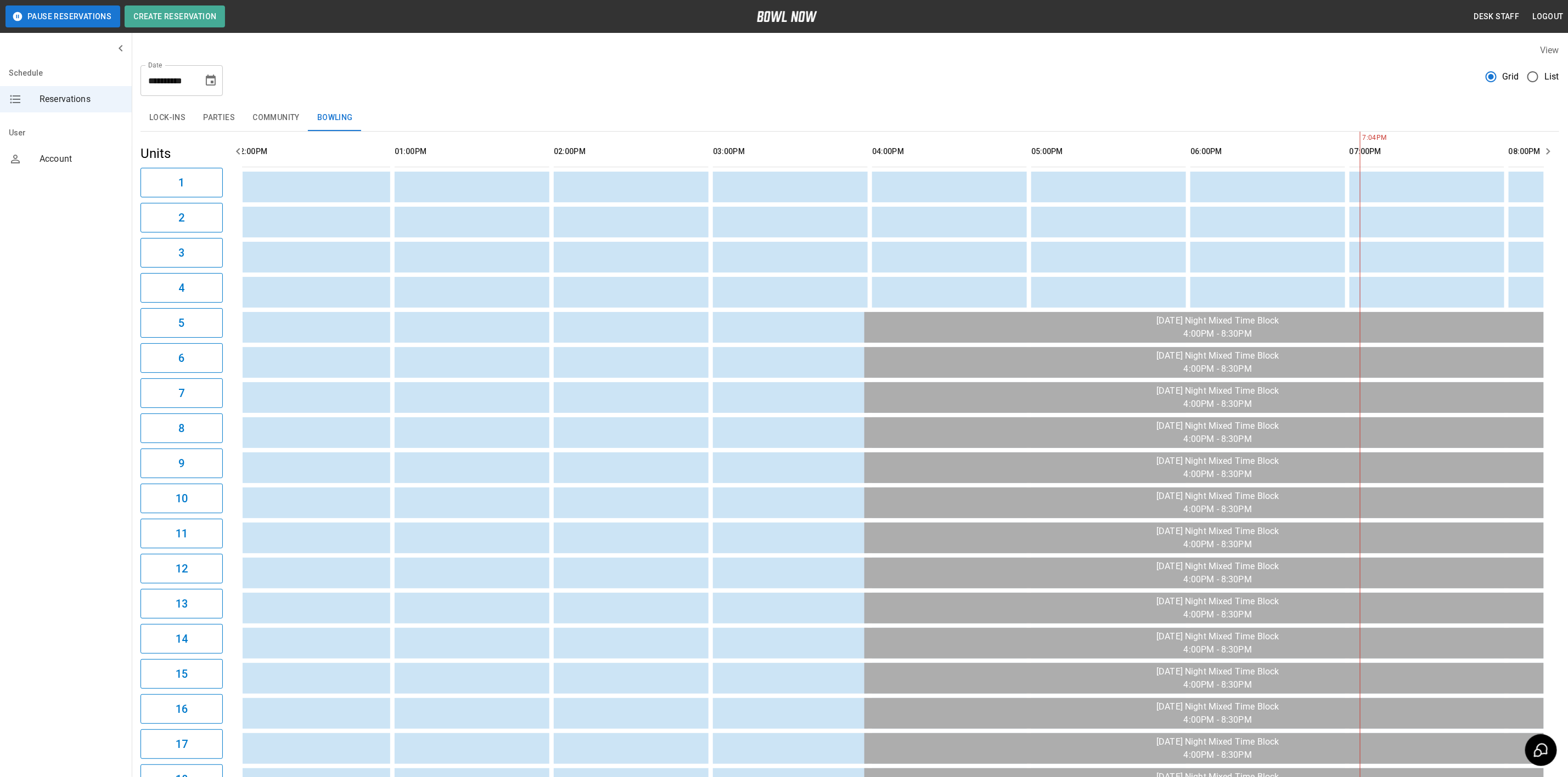
click at [249, 117] on button "Community" at bounding box center [276, 118] width 65 height 26
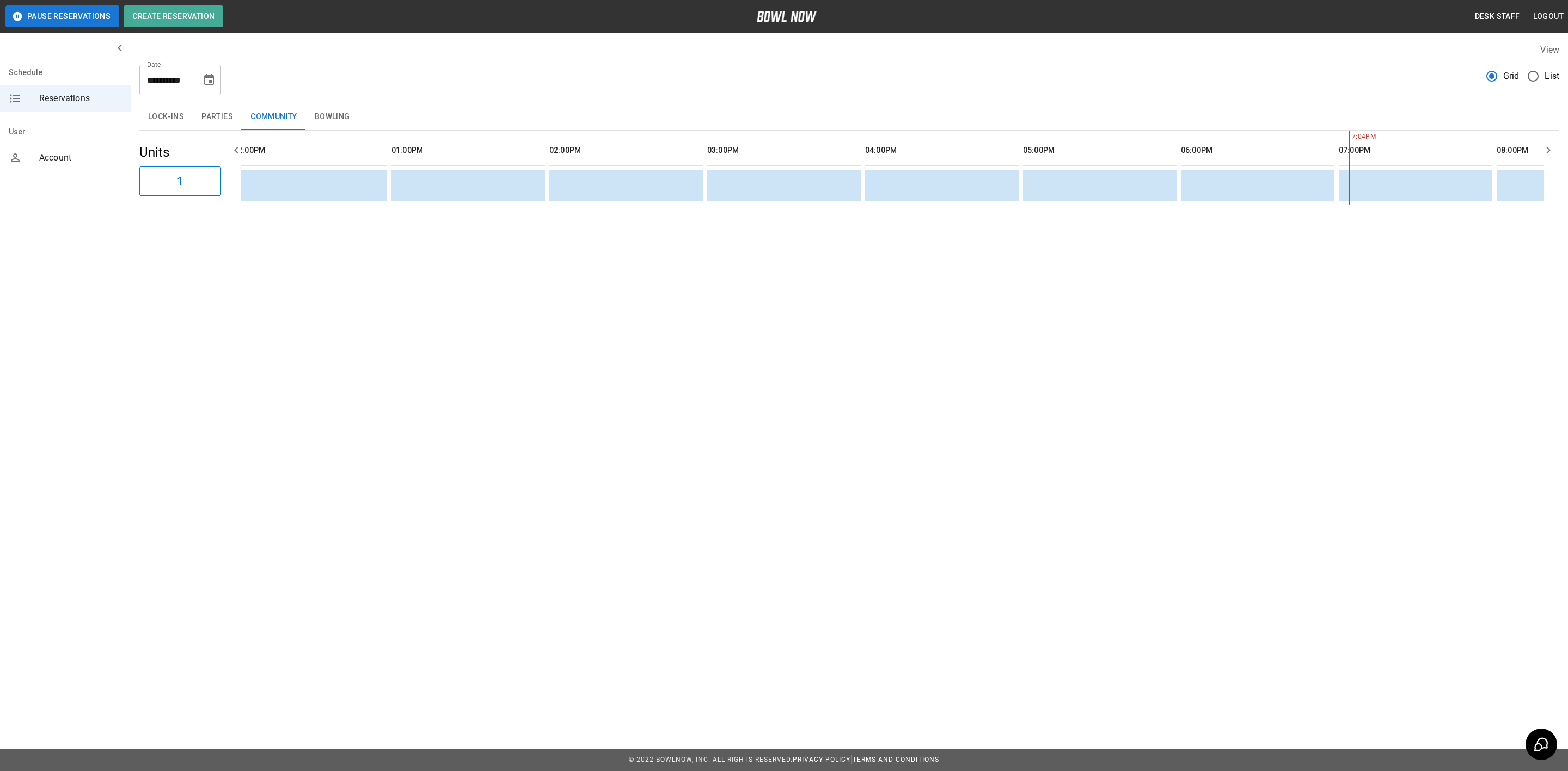
click at [226, 116] on button "Parties" at bounding box center [217, 117] width 49 height 26
